Goal: Task Accomplishment & Management: Use online tool/utility

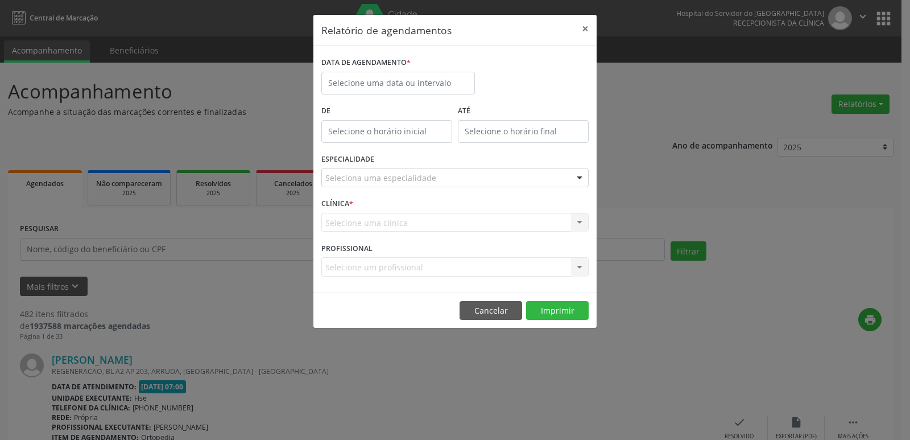
select select "9"
click at [402, 89] on body "Central de Marcação Hospital do Servidor do [GEOGRAPHIC_DATA] Recepcionista da …" at bounding box center [455, 220] width 910 height 440
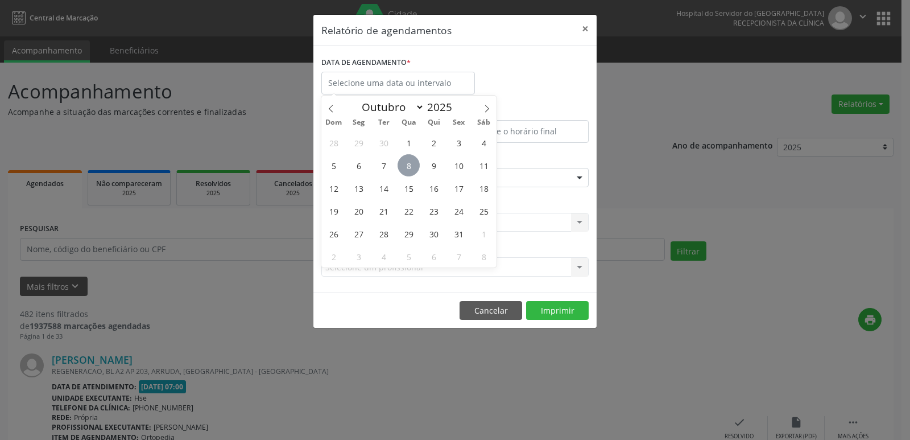
click at [410, 164] on span "8" at bounding box center [409, 165] width 22 height 22
type input "08/10/2025"
click at [410, 166] on span "8" at bounding box center [409, 165] width 22 height 22
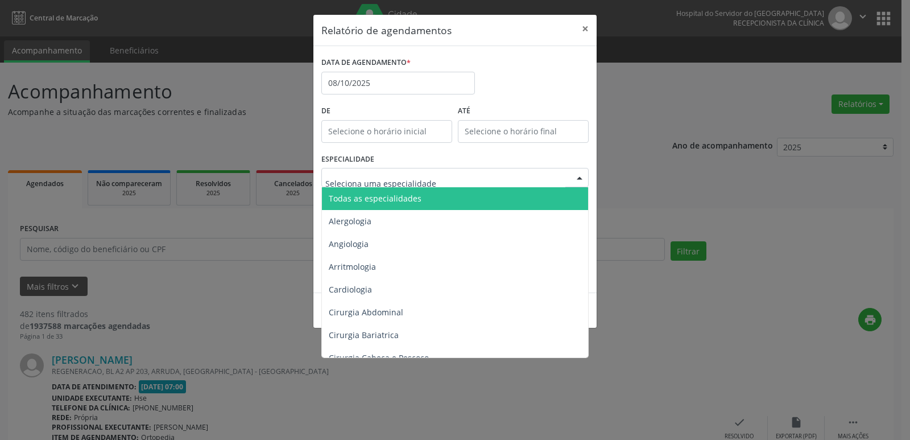
click at [577, 179] on div at bounding box center [579, 177] width 17 height 19
click at [534, 195] on span "Todas as especialidades" at bounding box center [456, 198] width 268 height 23
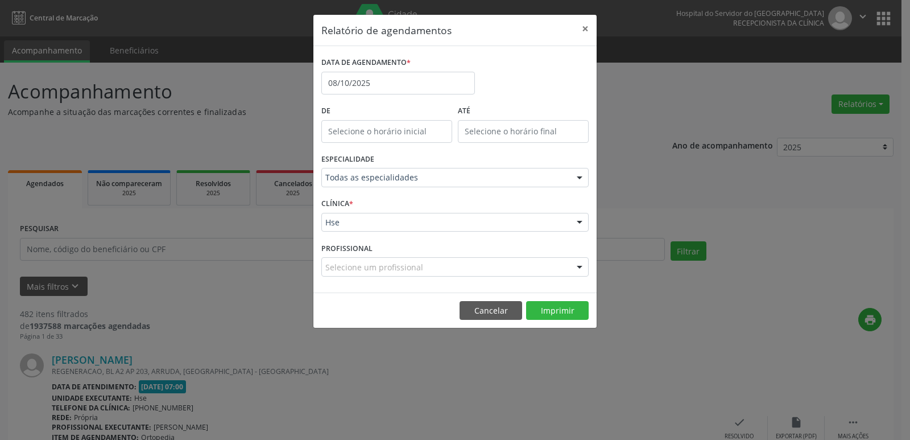
click at [582, 222] on div at bounding box center [579, 222] width 17 height 19
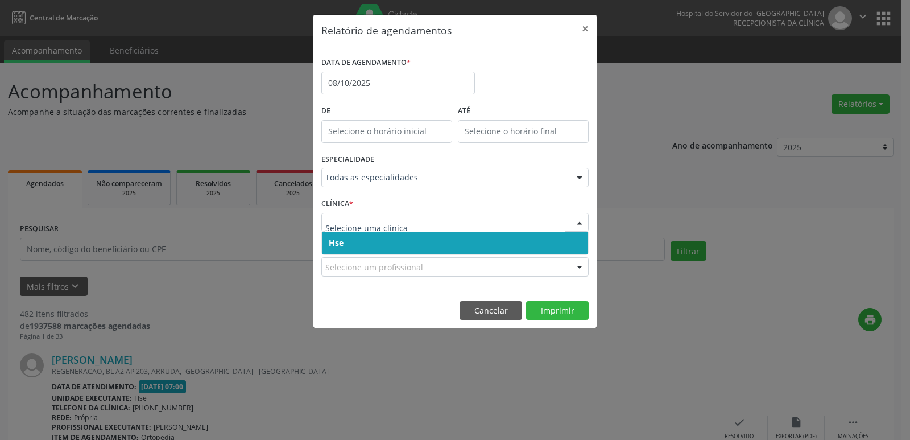
click at [442, 249] on span "Hse" at bounding box center [455, 243] width 266 height 23
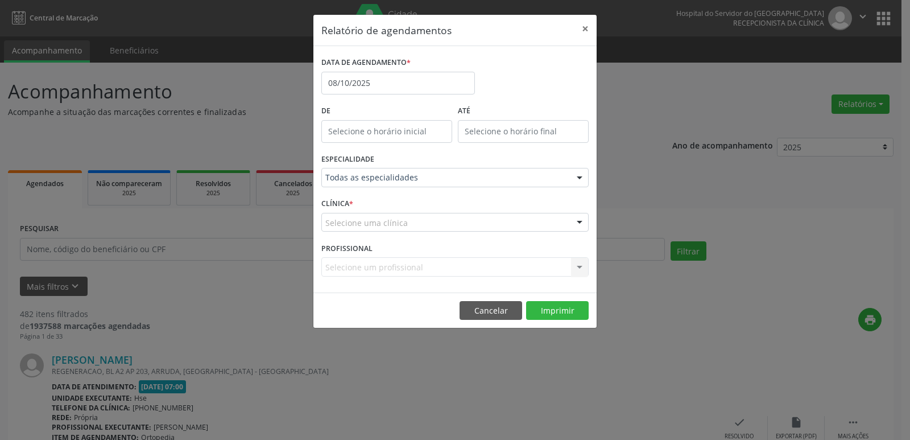
click at [581, 219] on div at bounding box center [579, 222] width 17 height 19
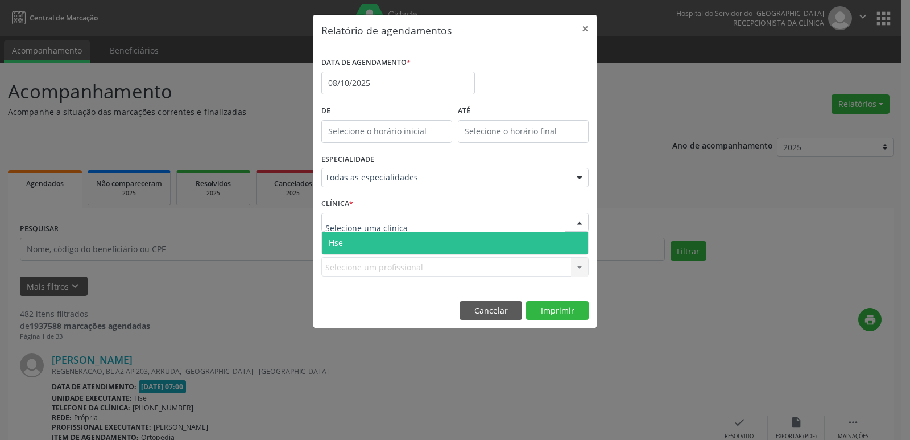
click at [470, 240] on span "Hse" at bounding box center [455, 243] width 266 height 23
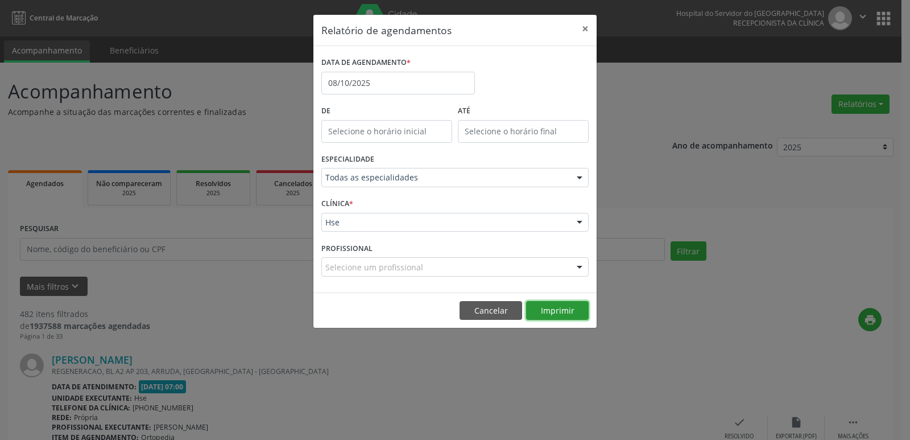
click at [563, 311] on button "Imprimir" at bounding box center [557, 310] width 63 height 19
click at [583, 24] on button "×" at bounding box center [585, 29] width 23 height 28
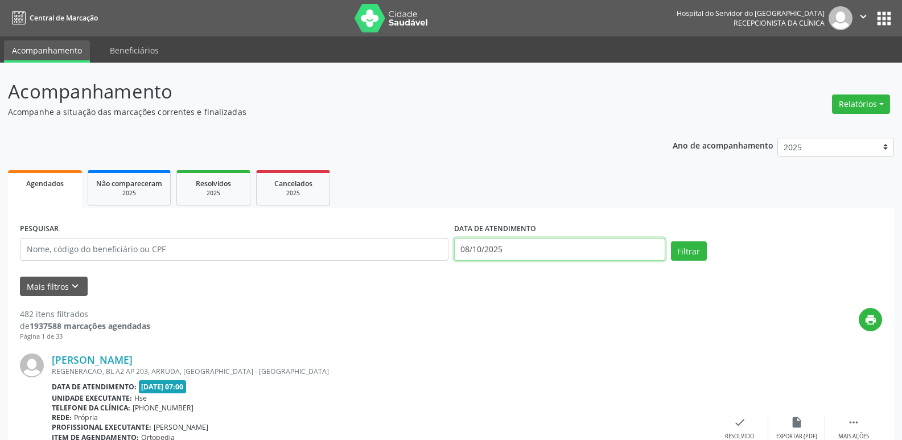
click at [501, 248] on input "08/10/2025" at bounding box center [559, 249] width 211 height 23
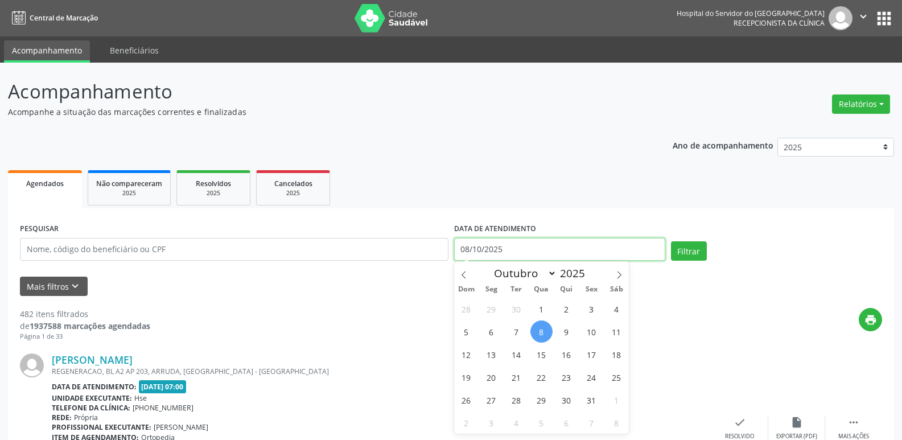
click at [501, 248] on input "08/10/2025" at bounding box center [559, 249] width 211 height 23
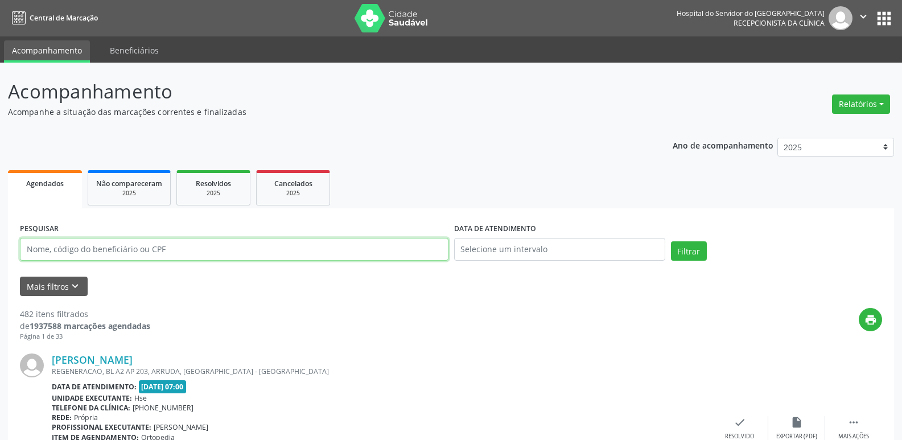
click at [234, 254] on input "text" at bounding box center [234, 249] width 428 height 23
type input "06604401480"
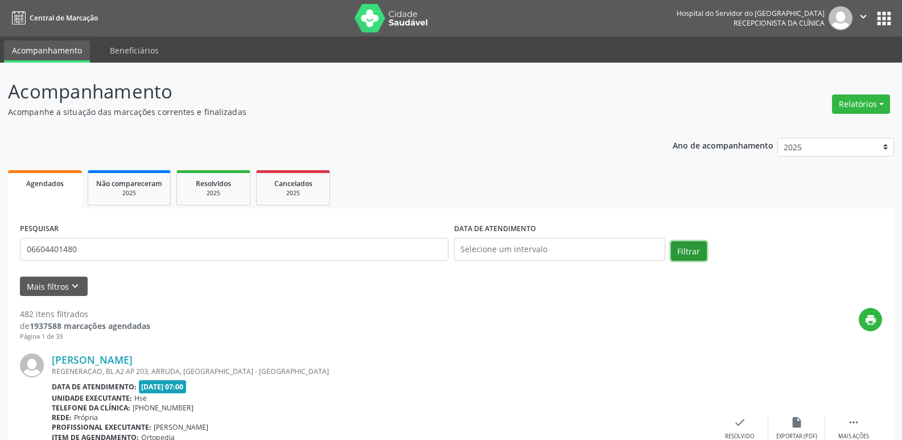
click at [688, 254] on button "Filtrar" at bounding box center [689, 250] width 36 height 19
click at [861, 105] on button "Relatórios" at bounding box center [861, 103] width 58 height 19
click at [819, 126] on link "Agendamentos" at bounding box center [829, 129] width 122 height 16
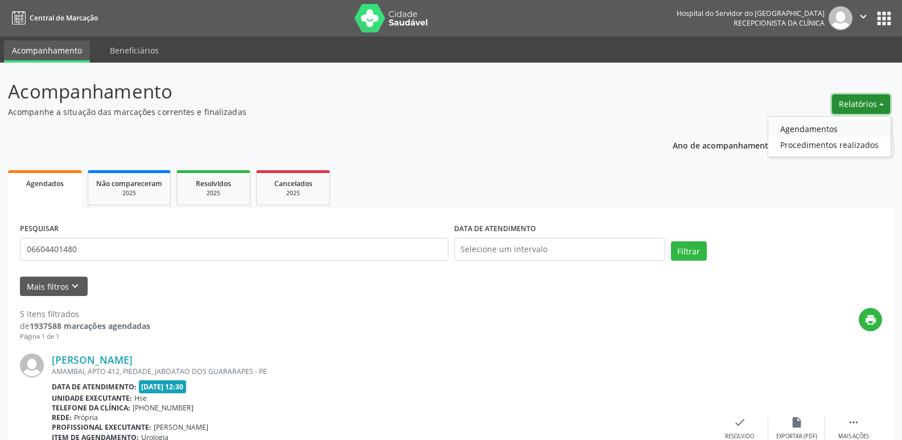
select select "9"
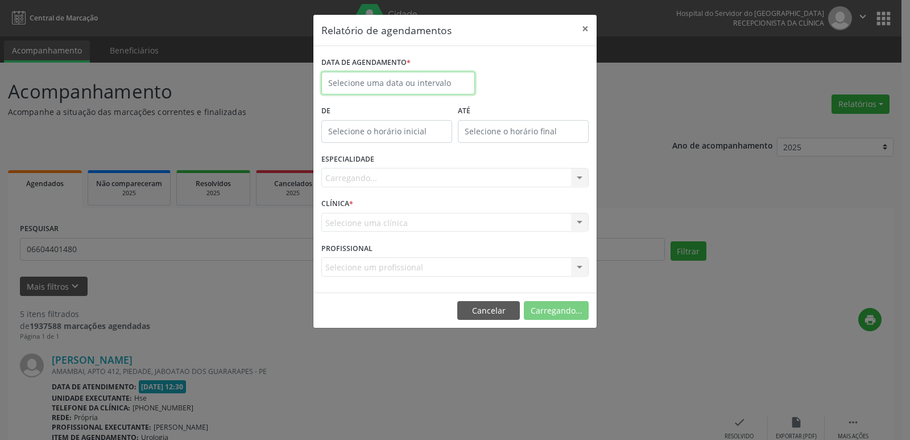
click at [365, 83] on input "text" at bounding box center [398, 83] width 154 height 23
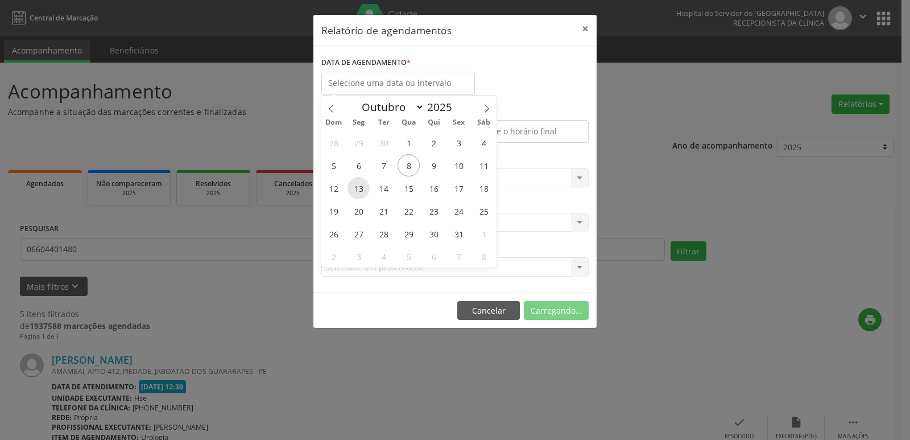
click at [361, 187] on span "13" at bounding box center [359, 188] width 22 height 22
type input "[DATE]"
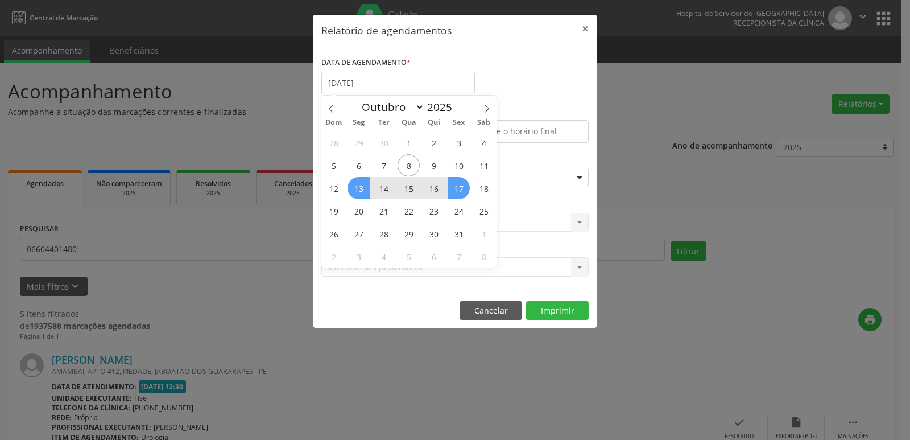
drag, startPoint x: 361, startPoint y: 187, endPoint x: 462, endPoint y: 189, distance: 100.7
click at [462, 189] on div "28 29 30 1 2 3 4 5 6 7 8 9 10 11 12 13 14 15 16 17 18 19 20 21 22 23 24 25 26 2…" at bounding box center [408, 199] width 175 height 137
click at [462, 189] on span "17" at bounding box center [459, 188] width 22 height 22
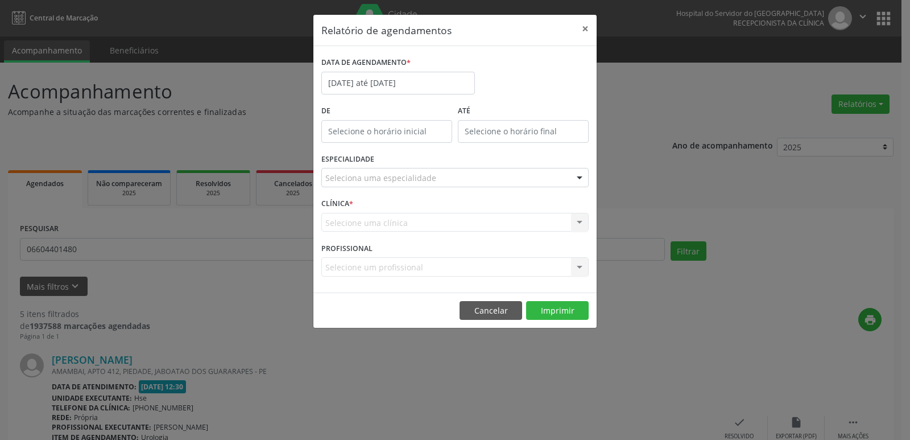
click at [583, 175] on div at bounding box center [579, 177] width 17 height 19
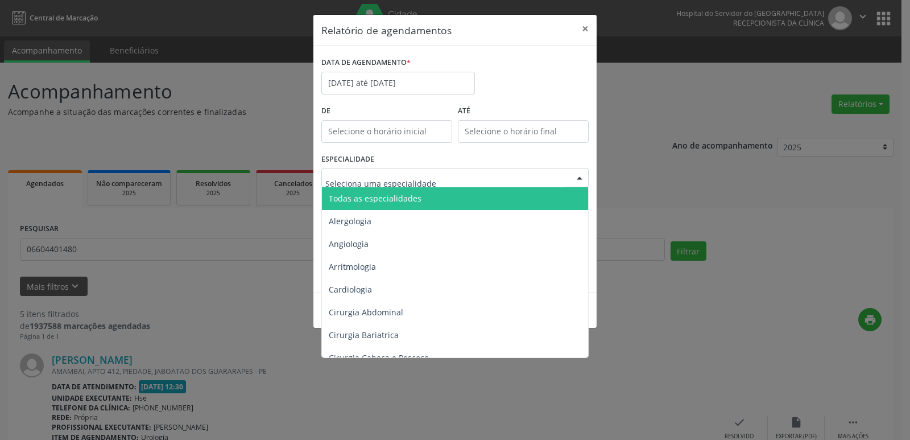
click at [428, 199] on span "Todas as especialidades" at bounding box center [456, 198] width 268 height 23
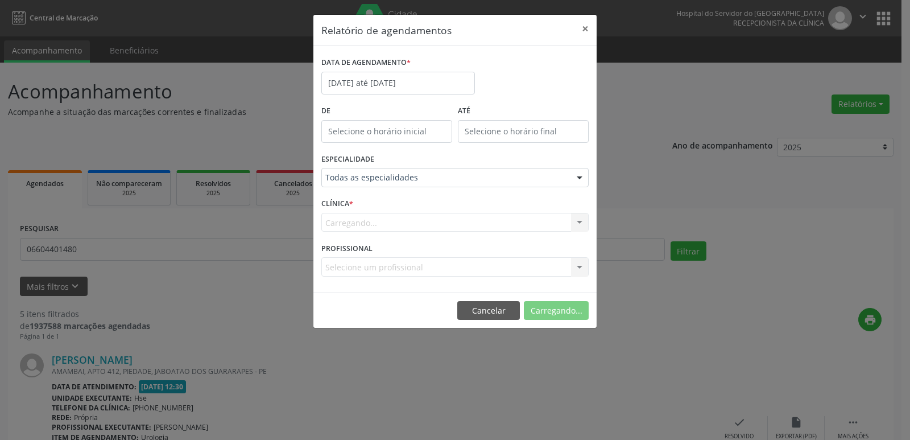
click at [577, 221] on div "Carregando... Hse Nenhum resultado encontrado para: " " Não há nenhuma opção pa…" at bounding box center [454, 222] width 267 height 19
click at [577, 221] on div at bounding box center [579, 222] width 17 height 19
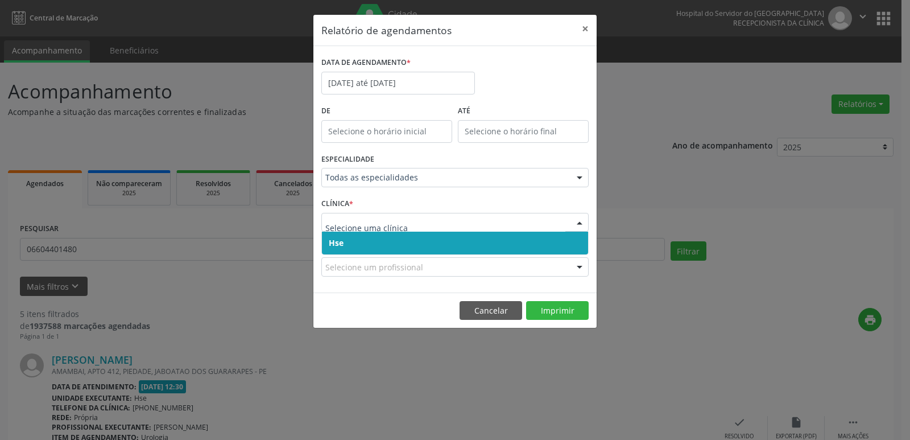
click at [344, 246] on span "Hse" at bounding box center [455, 243] width 266 height 23
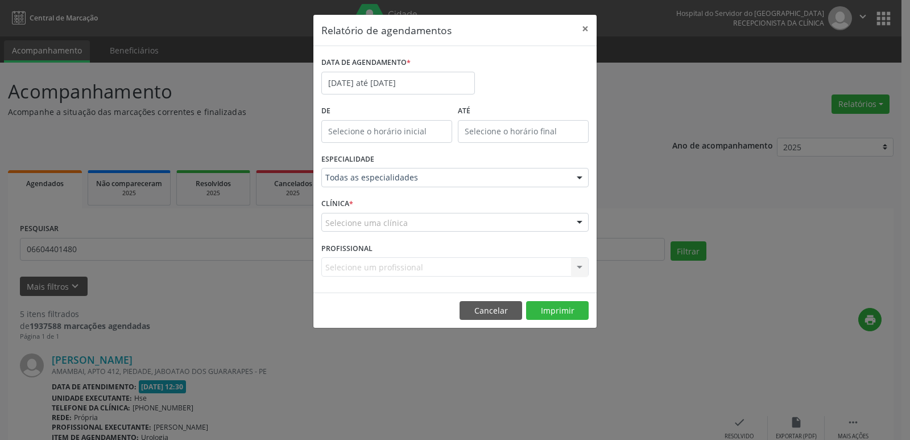
click at [585, 224] on div at bounding box center [579, 222] width 17 height 19
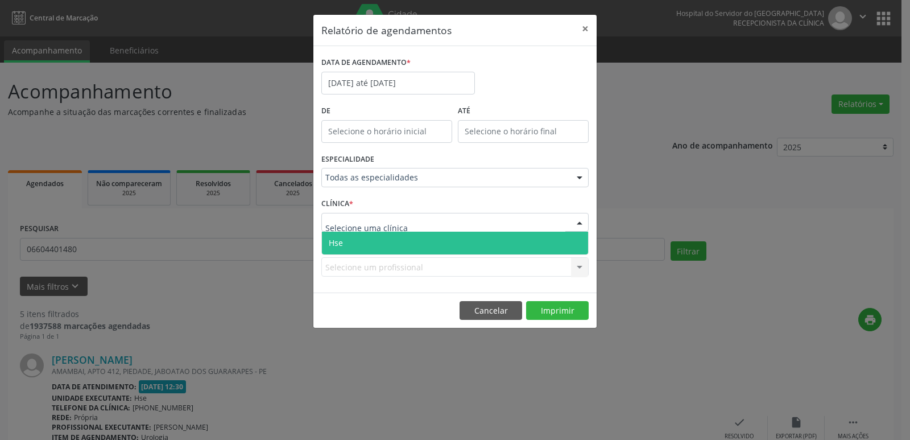
click at [397, 247] on span "Hse" at bounding box center [455, 243] width 266 height 23
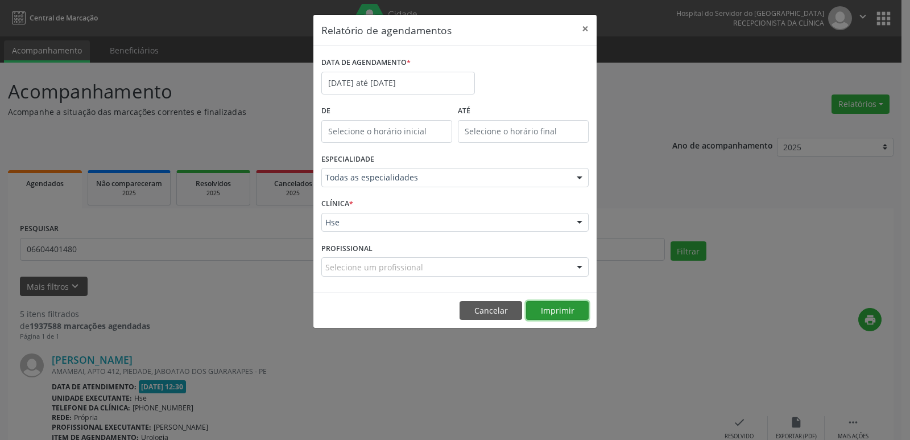
click at [555, 311] on button "Imprimir" at bounding box center [557, 310] width 63 height 19
click at [584, 31] on button "×" at bounding box center [585, 29] width 23 height 28
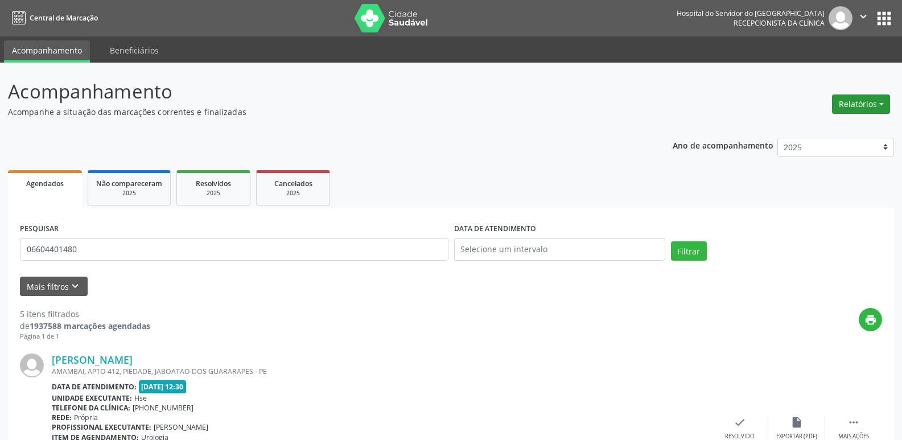
click at [867, 104] on button "Relatórios" at bounding box center [861, 103] width 58 height 19
click at [870, 104] on button "Relatórios" at bounding box center [861, 103] width 58 height 19
click at [833, 127] on link "Agendamentos" at bounding box center [829, 129] width 122 height 16
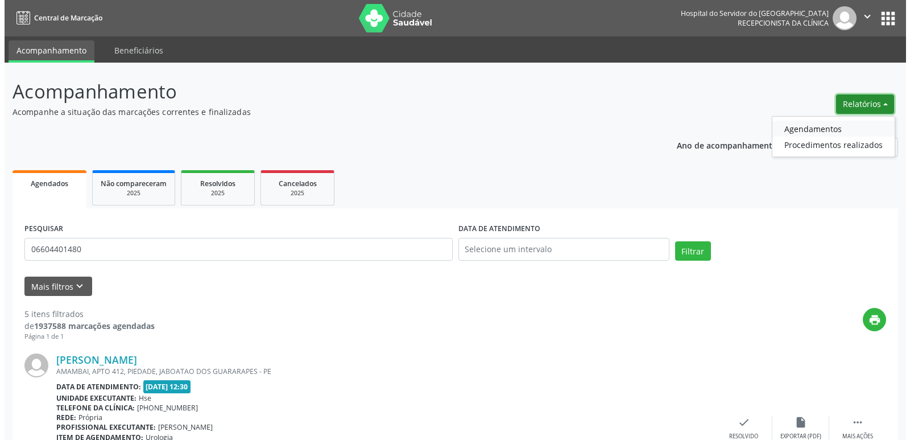
select select "9"
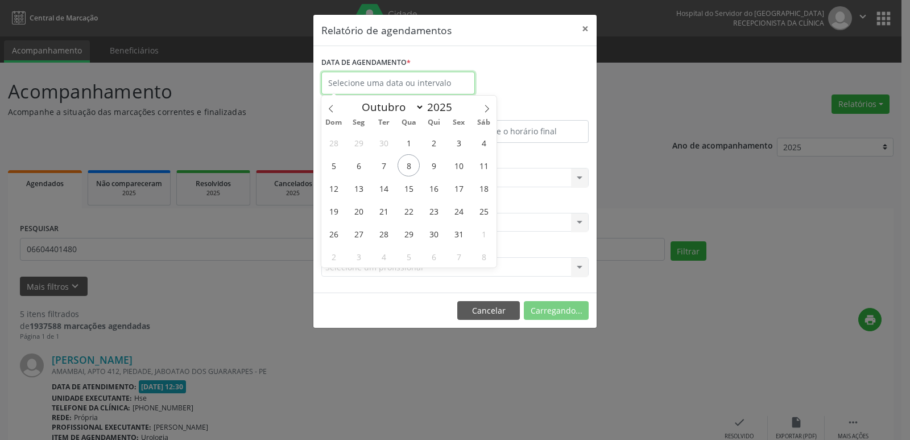
click at [407, 88] on input "text" at bounding box center [398, 83] width 154 height 23
click at [360, 209] on span "20" at bounding box center [359, 211] width 22 height 22
type input "[DATE]"
click at [360, 209] on span "20" at bounding box center [359, 211] width 22 height 22
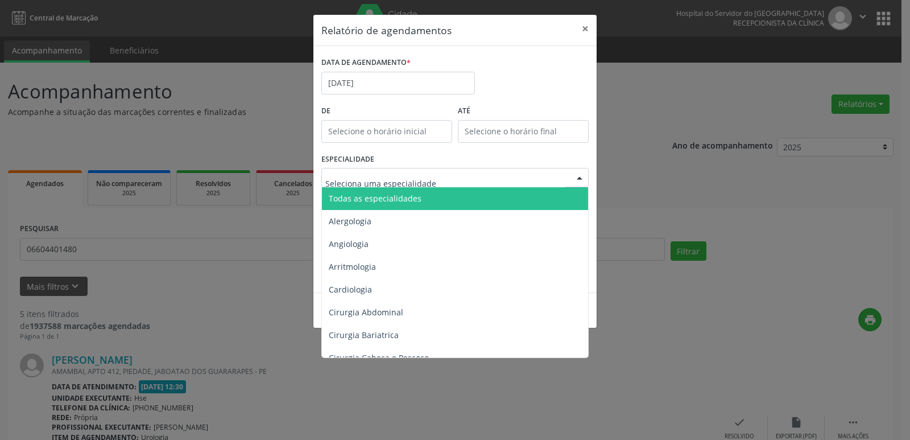
click at [581, 177] on div at bounding box center [579, 177] width 17 height 19
click at [494, 196] on span "Todas as especialidades" at bounding box center [456, 198] width 268 height 23
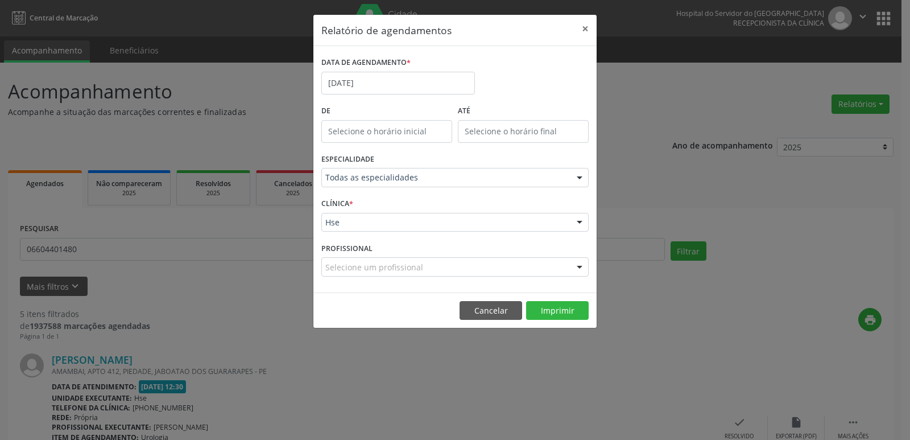
click at [579, 222] on div at bounding box center [579, 222] width 17 height 19
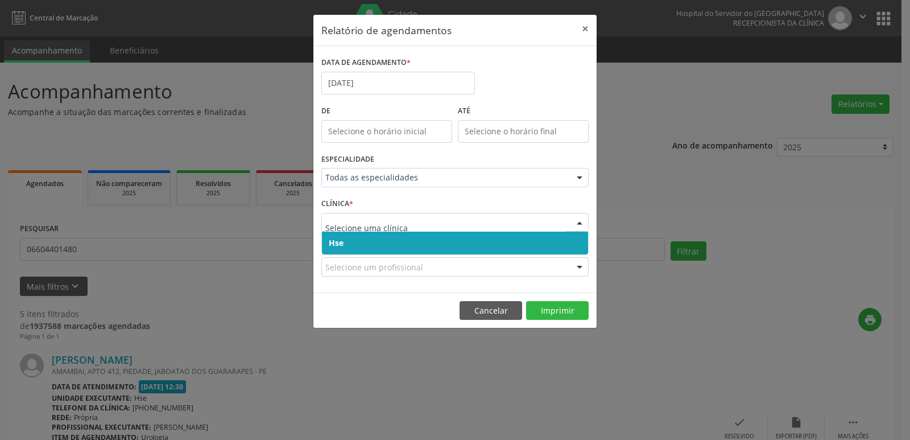
click at [507, 240] on span "Hse" at bounding box center [455, 243] width 266 height 23
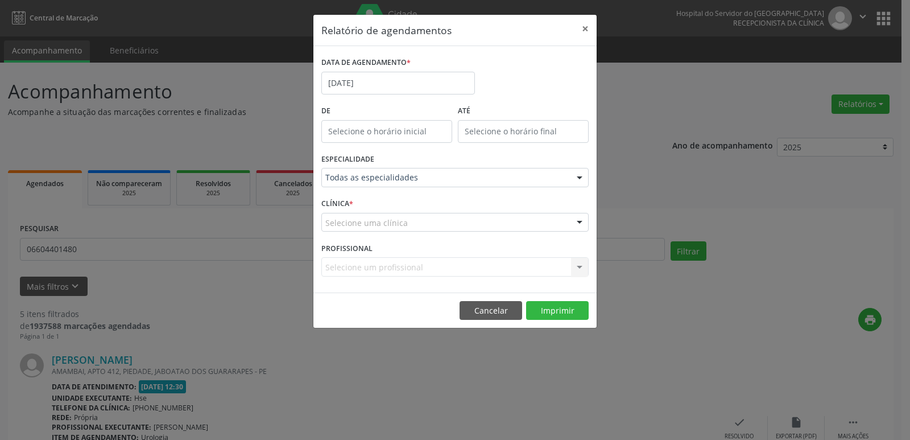
click at [584, 221] on div at bounding box center [579, 222] width 17 height 19
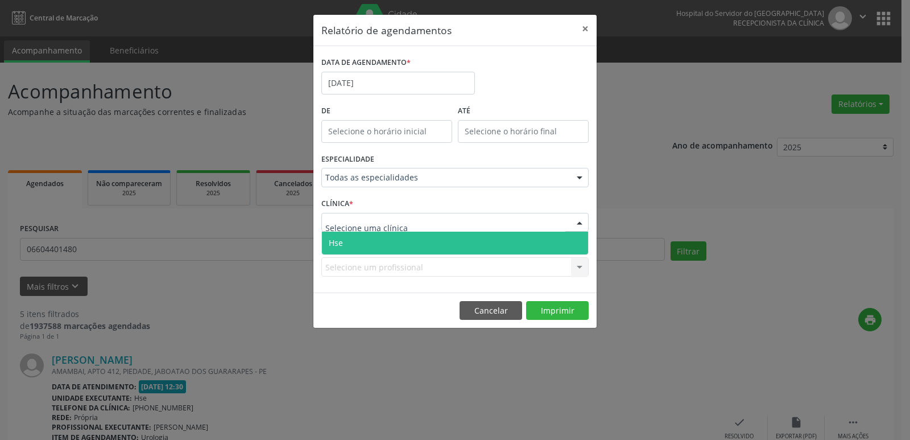
click at [462, 243] on span "Hse" at bounding box center [455, 243] width 266 height 23
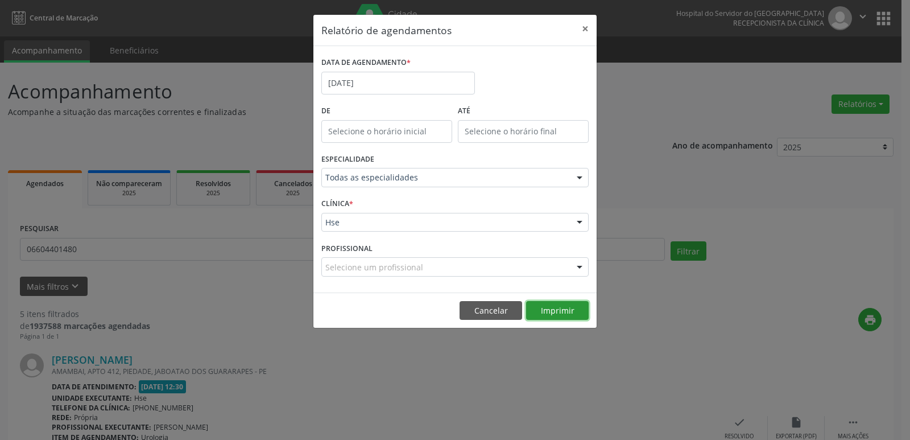
click at [560, 316] on button "Imprimir" at bounding box center [557, 310] width 63 height 19
click at [371, 88] on body "Central de Marcação Hospital do Servidor do [GEOGRAPHIC_DATA] Recepcionista da …" at bounding box center [455, 220] width 910 height 440
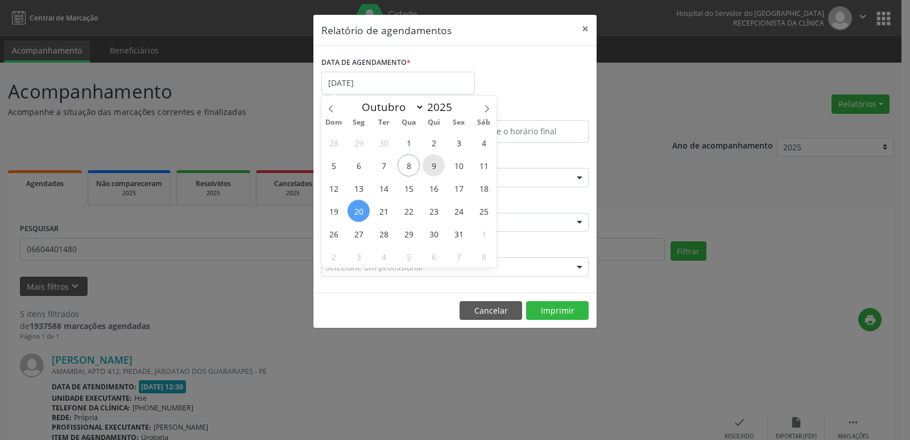
click at [436, 168] on span "9" at bounding box center [434, 165] width 22 height 22
type input "09/10/2025"
click at [436, 168] on span "9" at bounding box center [434, 165] width 22 height 22
click at [436, 168] on div "Todas as especialidades" at bounding box center [454, 177] width 267 height 19
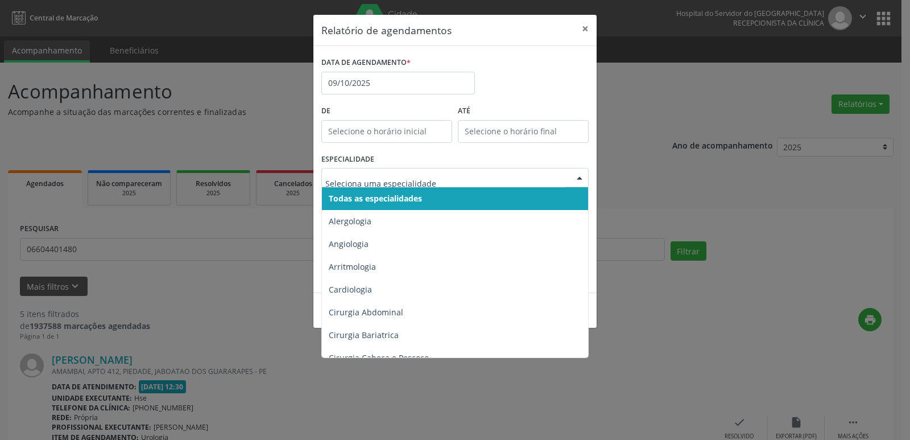
click at [411, 201] on span "Todas as especialidades" at bounding box center [375, 198] width 93 height 11
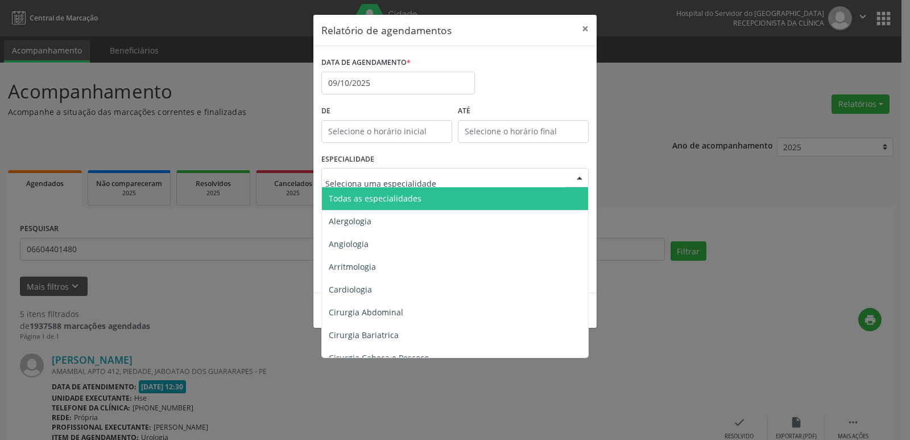
click at [585, 177] on div at bounding box center [579, 177] width 17 height 19
click at [418, 203] on span "Todas as especialidades" at bounding box center [456, 198] width 268 height 23
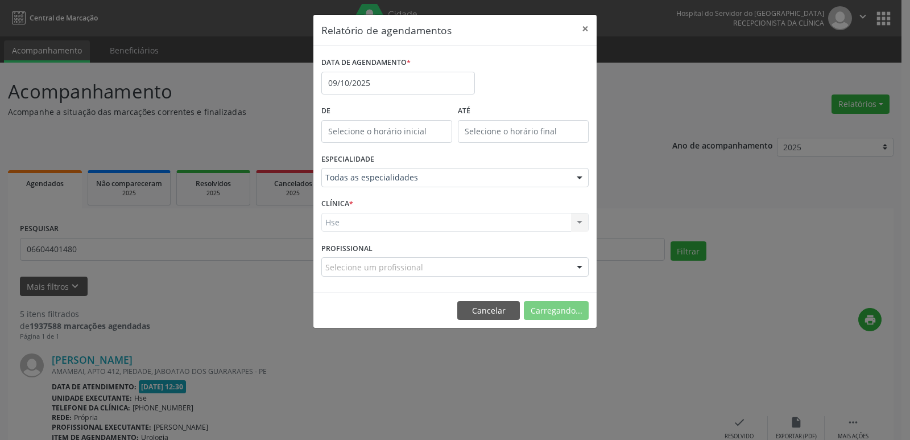
click at [583, 221] on div "Hse Hse Nenhum resultado encontrado para: " " Não há nenhuma opção para ser exi…" at bounding box center [454, 222] width 267 height 19
click at [578, 221] on div "Hse Hse Nenhum resultado encontrado para: " " Não há nenhuma opção para ser exi…" at bounding box center [454, 222] width 267 height 19
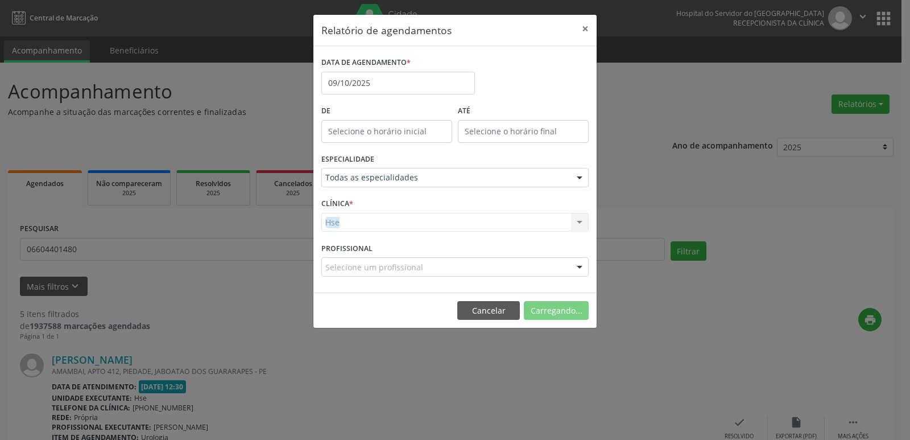
click at [578, 221] on div "Hse Hse Nenhum resultado encontrado para: " " Não há nenhuma opção para ser exi…" at bounding box center [454, 222] width 267 height 19
click at [577, 220] on div at bounding box center [579, 222] width 17 height 19
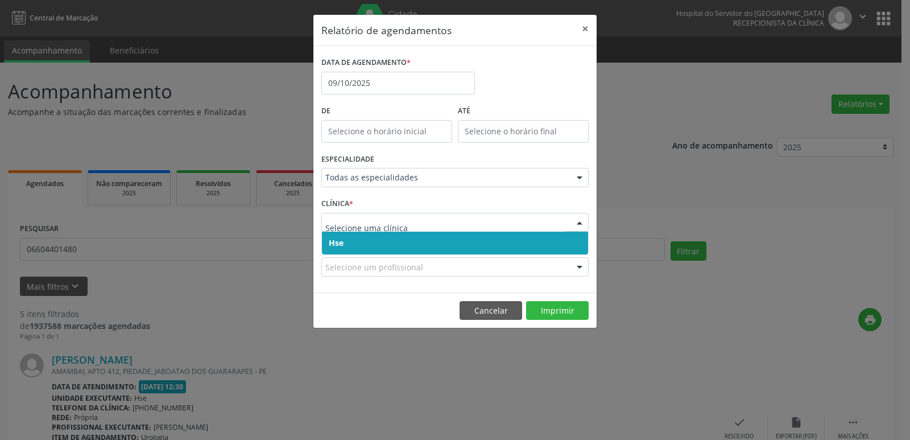
click at [348, 247] on span "Hse" at bounding box center [455, 243] width 266 height 23
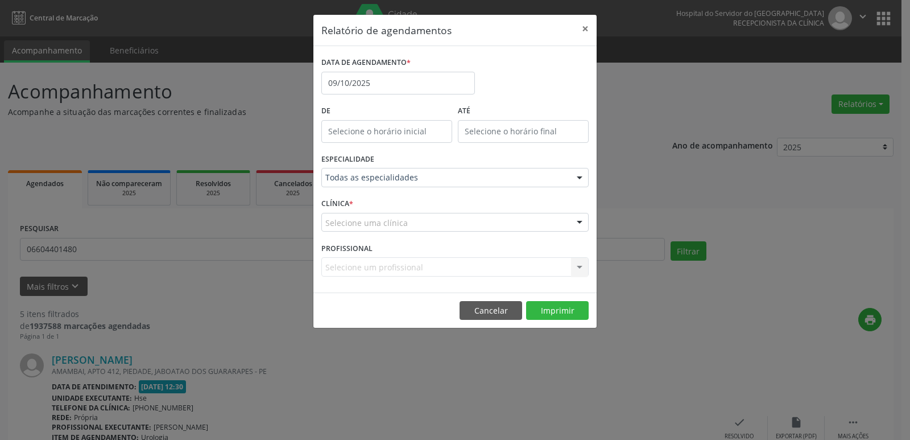
click at [581, 221] on div at bounding box center [579, 222] width 17 height 19
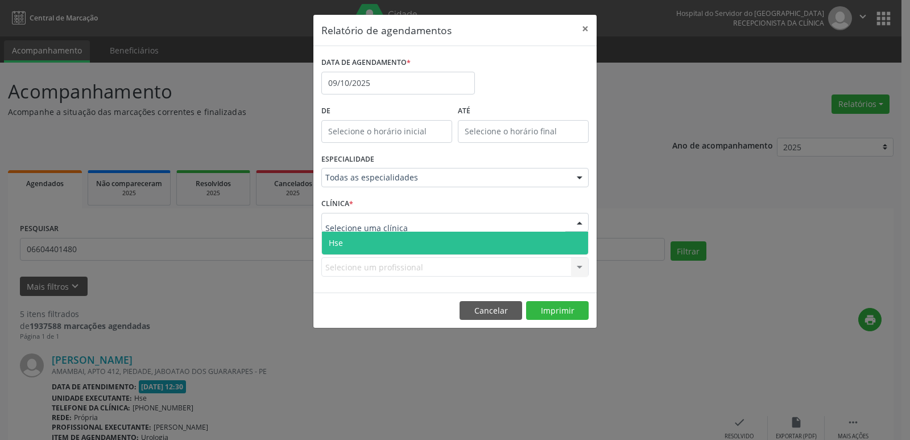
click at [395, 245] on span "Hse" at bounding box center [455, 243] width 266 height 23
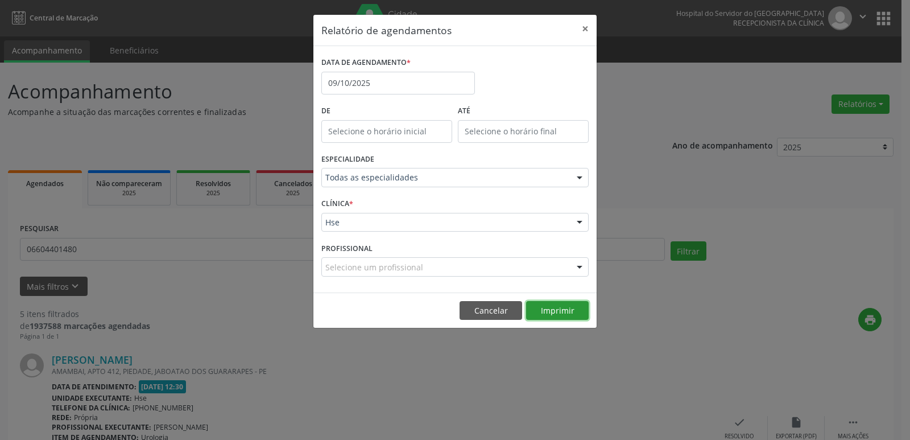
click at [555, 316] on button "Imprimir" at bounding box center [557, 310] width 63 height 19
click at [589, 27] on button "×" at bounding box center [585, 29] width 23 height 28
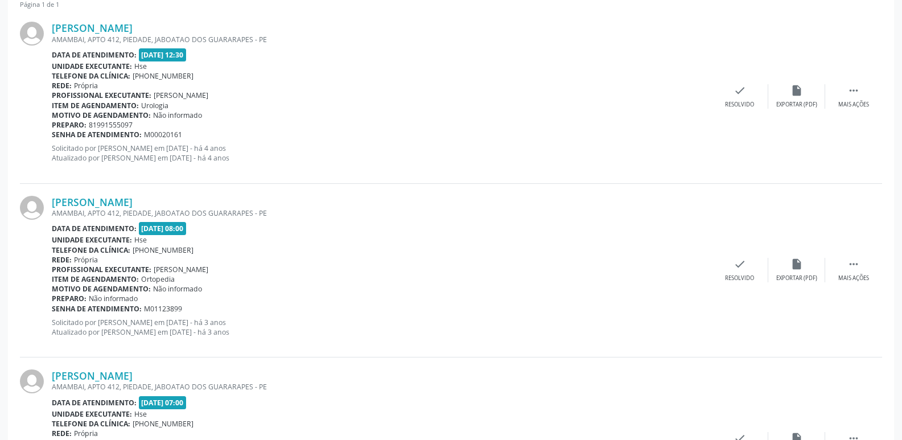
scroll to position [398, 0]
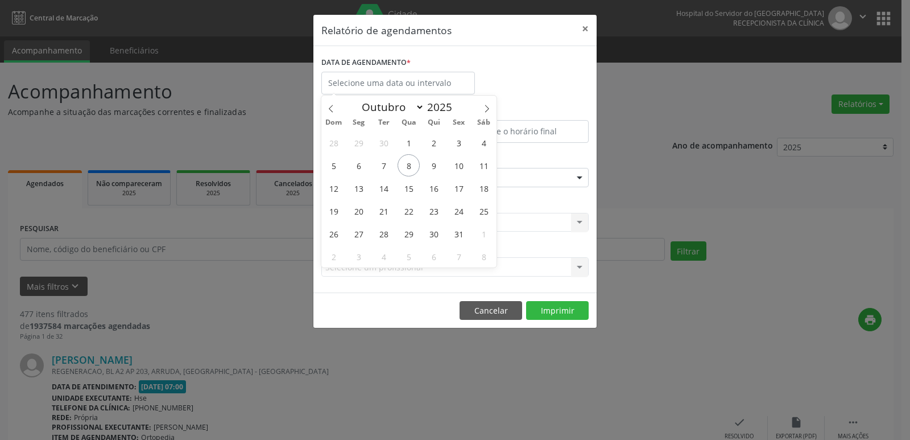
select select "9"
click at [360, 187] on span "13" at bounding box center [359, 188] width 22 height 22
type input "[DATE]"
click at [360, 187] on span "13" at bounding box center [359, 188] width 22 height 22
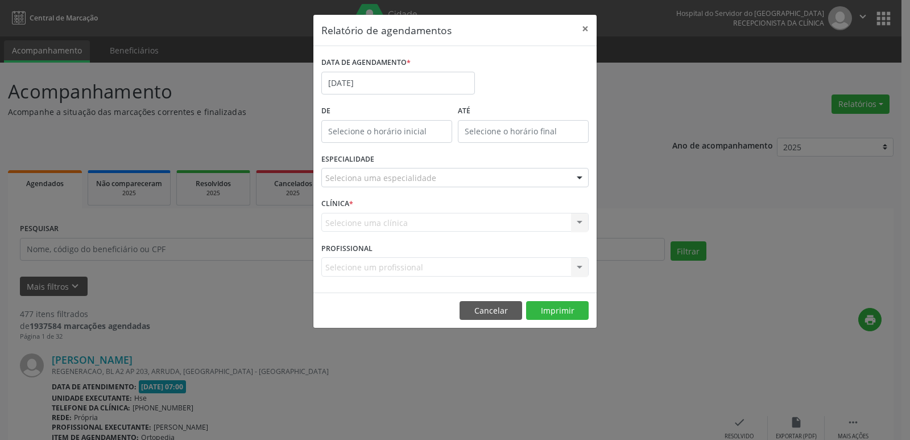
click at [577, 179] on div at bounding box center [579, 177] width 17 height 19
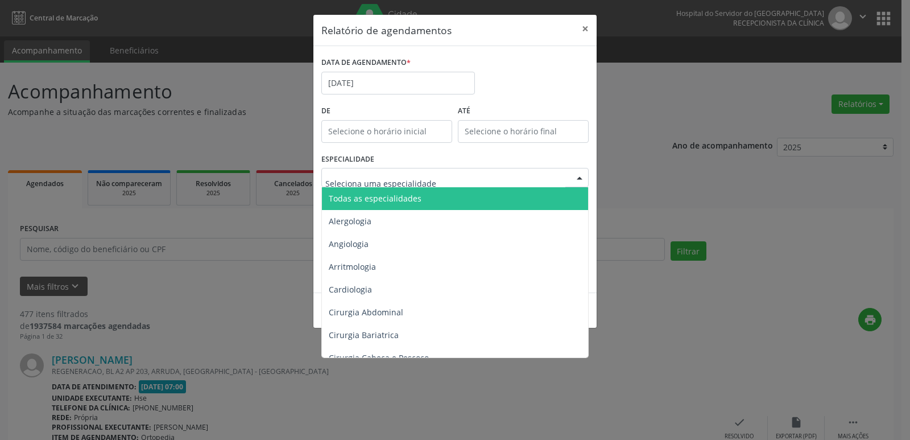
click at [444, 195] on span "Todas as especialidades" at bounding box center [456, 198] width 268 height 23
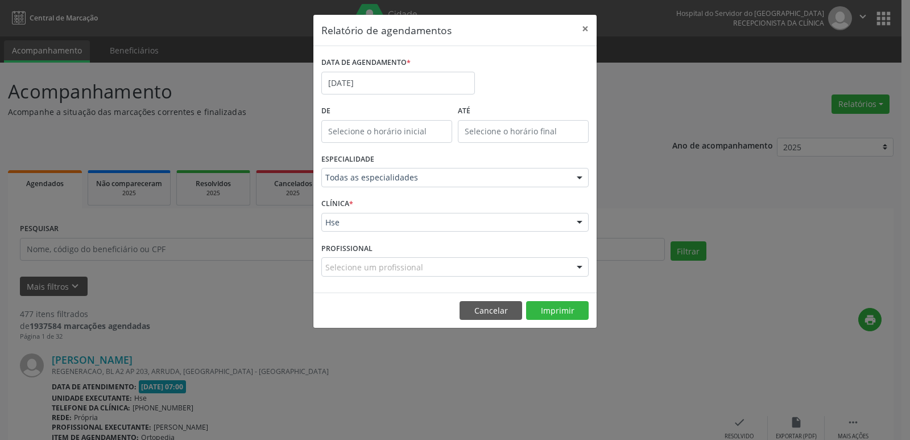
click at [580, 225] on div at bounding box center [579, 222] width 17 height 19
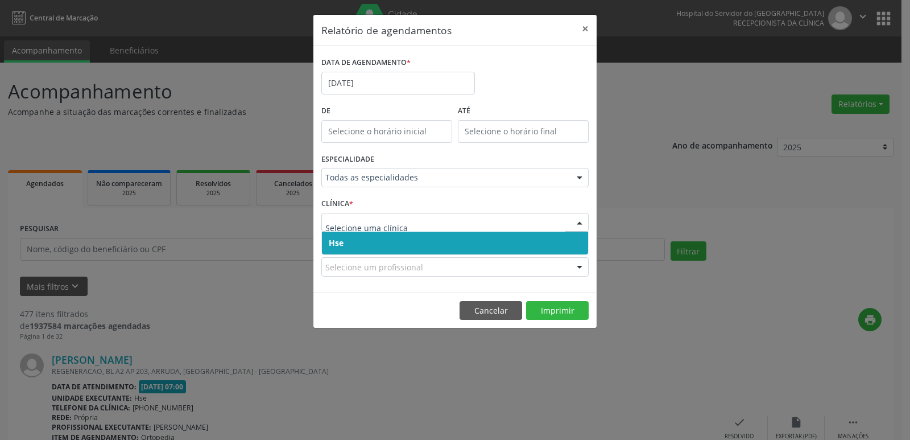
click at [466, 245] on span "Hse" at bounding box center [455, 243] width 266 height 23
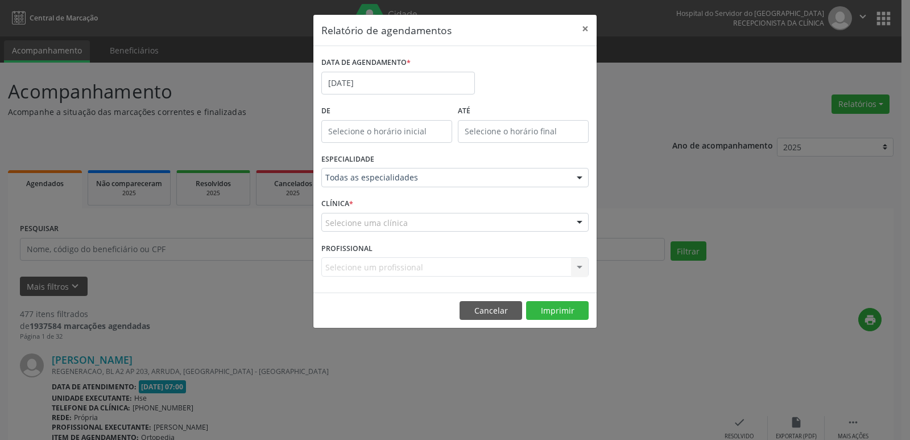
click at [584, 223] on div at bounding box center [579, 222] width 17 height 19
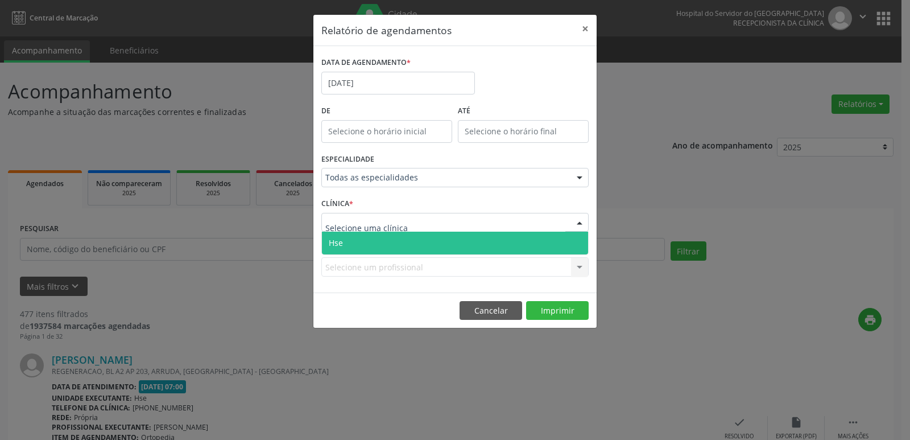
click at [440, 243] on span "Hse" at bounding box center [455, 243] width 266 height 23
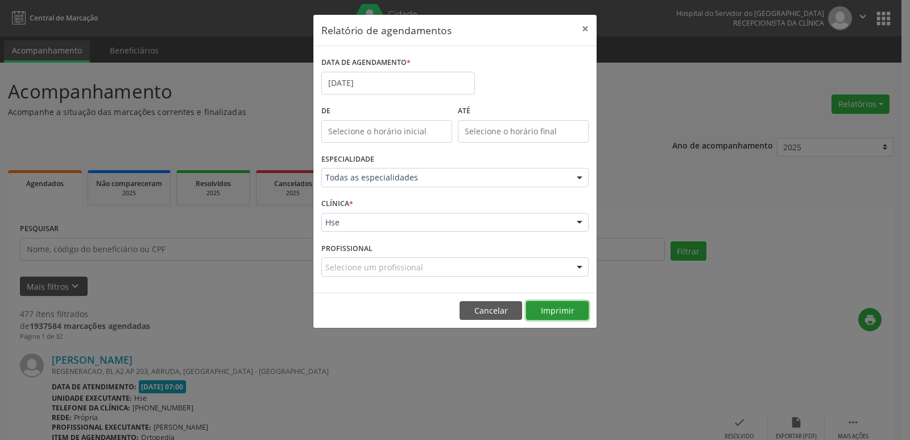
click at [566, 309] on button "Imprimir" at bounding box center [557, 310] width 63 height 19
